Goal: Transaction & Acquisition: Purchase product/service

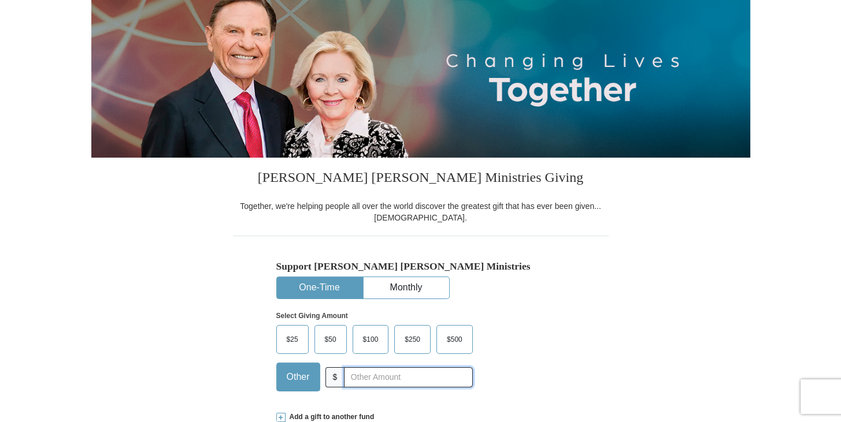
click at [363, 373] on input "text" at bounding box center [408, 378] width 128 height 20
type input "1000.00"
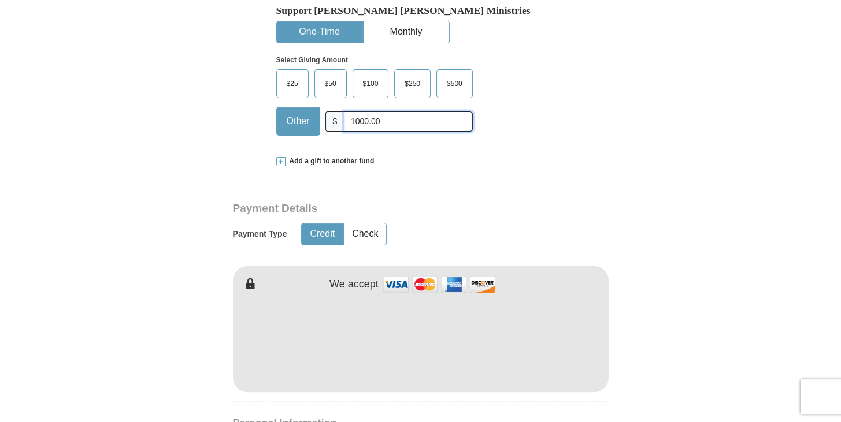
scroll to position [396, 0]
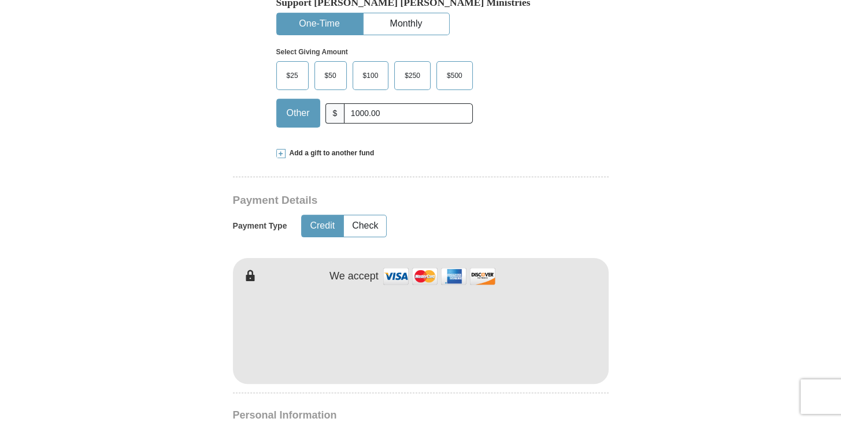
click at [336, 260] on div "We accept" at bounding box center [421, 321] width 376 height 126
drag, startPoint x: 363, startPoint y: 281, endPoint x: 413, endPoint y: 195, distance: 99.7
click at [413, 195] on h3 "Payment Details" at bounding box center [380, 200] width 295 height 13
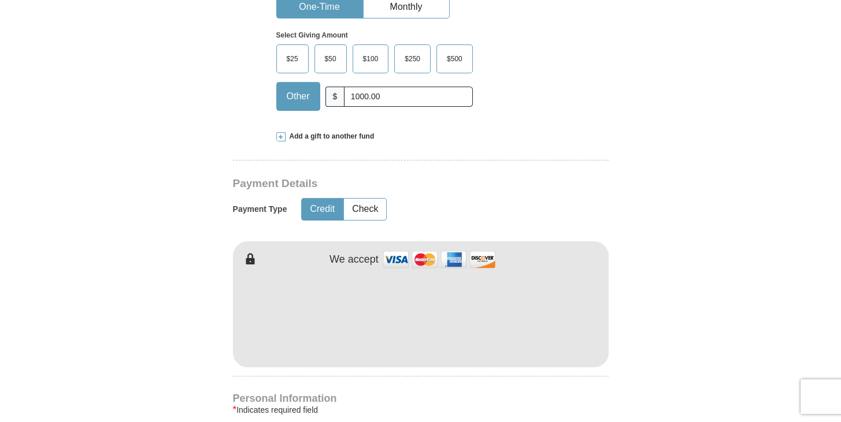
scroll to position [429, 0]
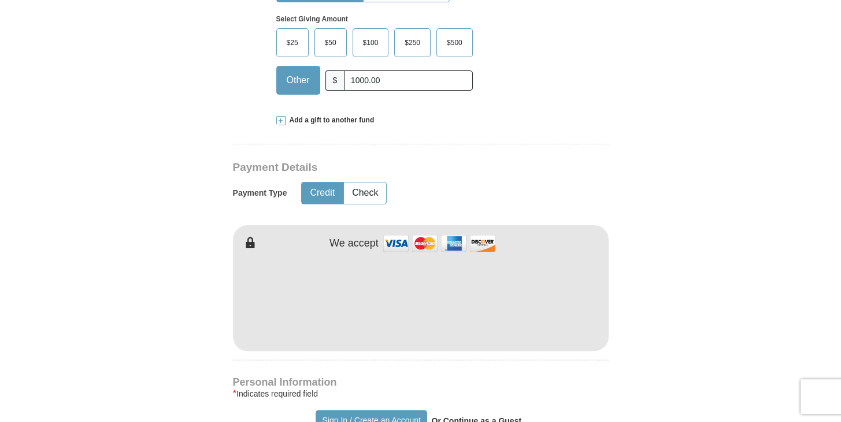
click at [688, 351] on form "Already have an account? Sign in for faster giving. Don't have an account? Crea…" at bounding box center [420, 326] width 659 height 1418
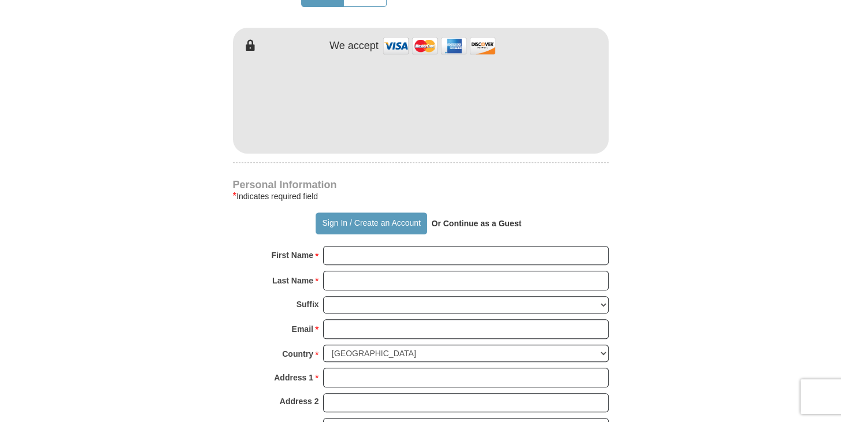
scroll to position [627, 0]
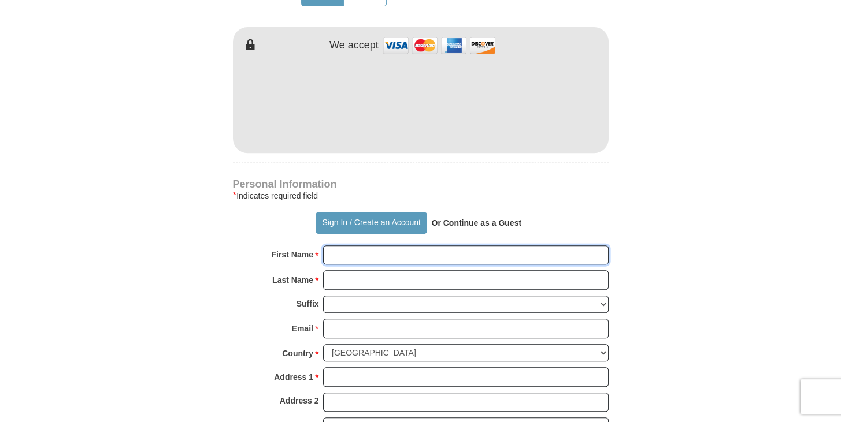
click at [336, 256] on input "First Name *" at bounding box center [466, 256] width 286 height 20
type input "[PERSON_NAME]"
type input "Bahakel"
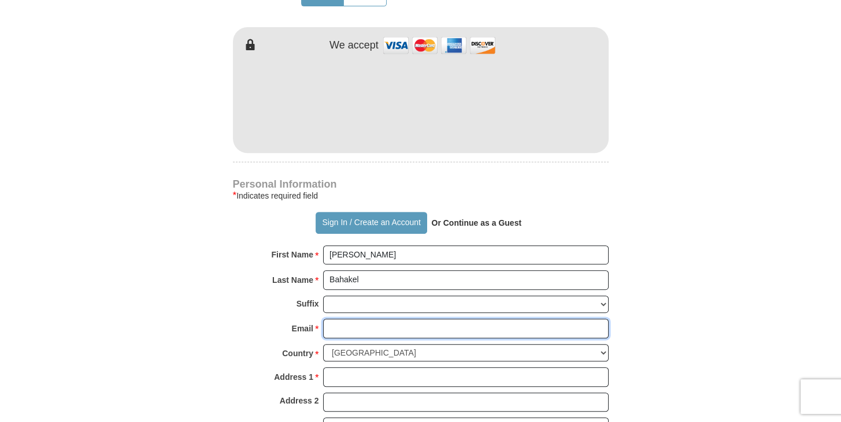
type input "[EMAIL_ADDRESS][DOMAIN_NAME]"
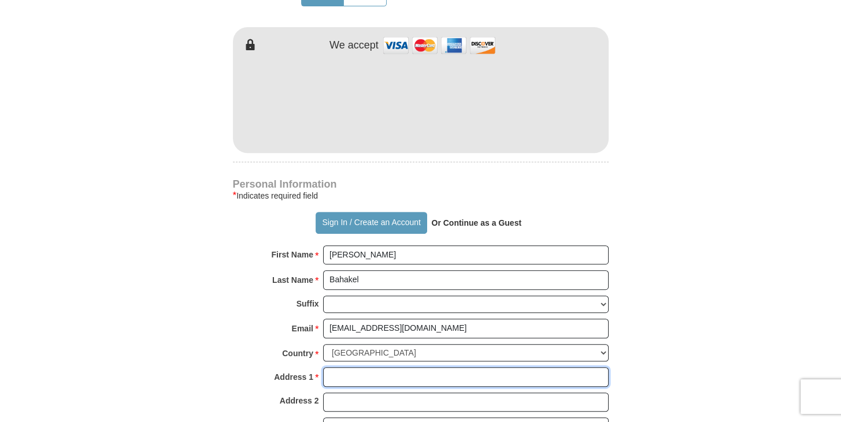
type input "[STREET_ADDRESS]"
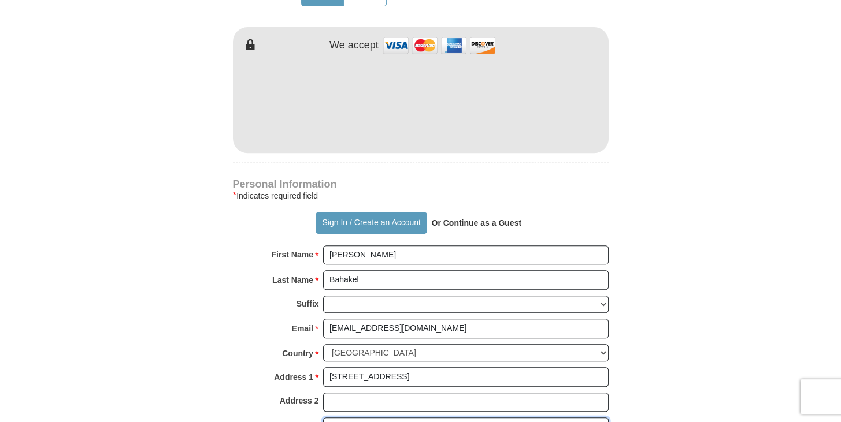
type input "[PERSON_NAME]"
select select "NC"
type input "28104"
type input "7047707897"
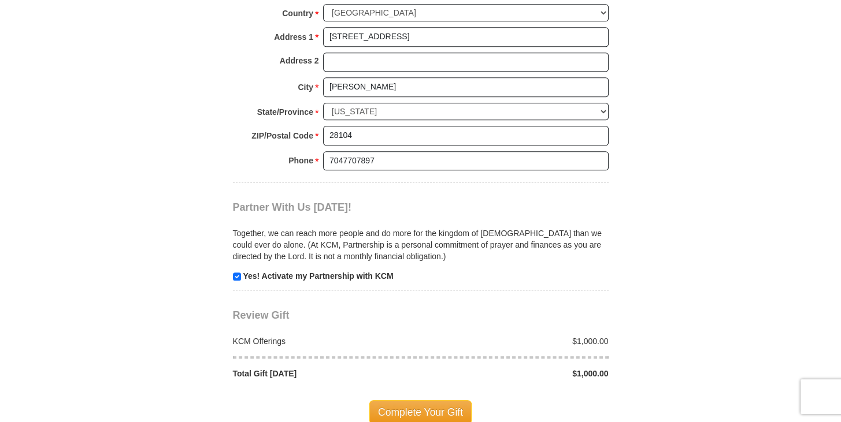
scroll to position [991, 0]
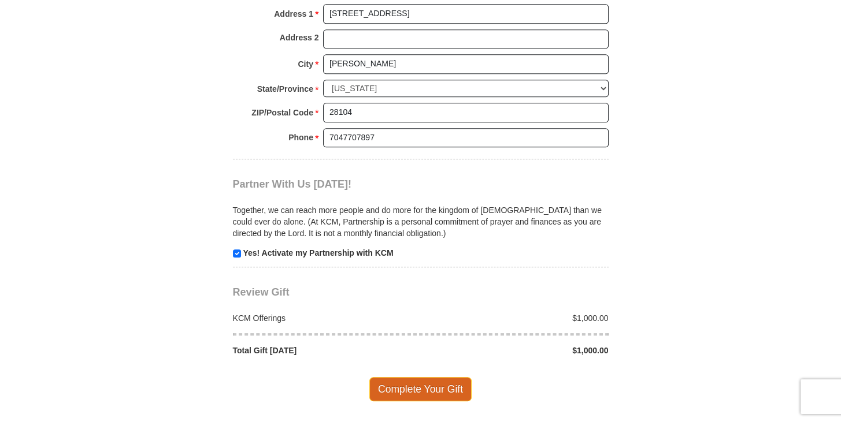
click at [417, 377] on span "Complete Your Gift" at bounding box center [420, 389] width 102 height 24
